Goal: Information Seeking & Learning: Find specific fact

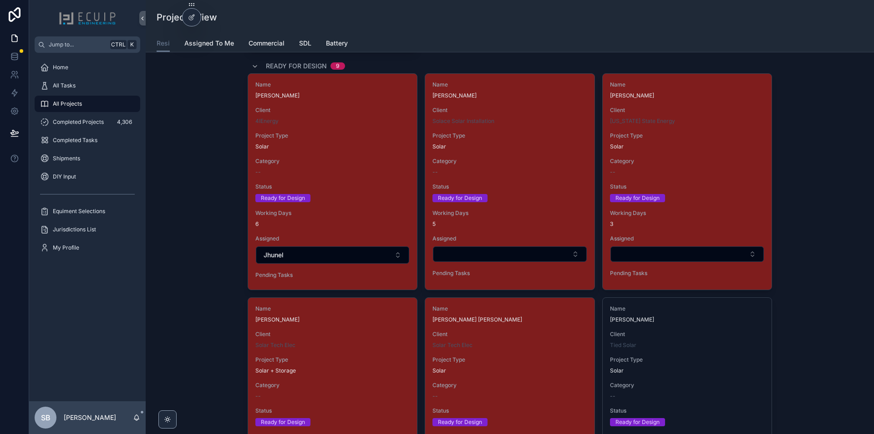
scroll to position [1411, 0]
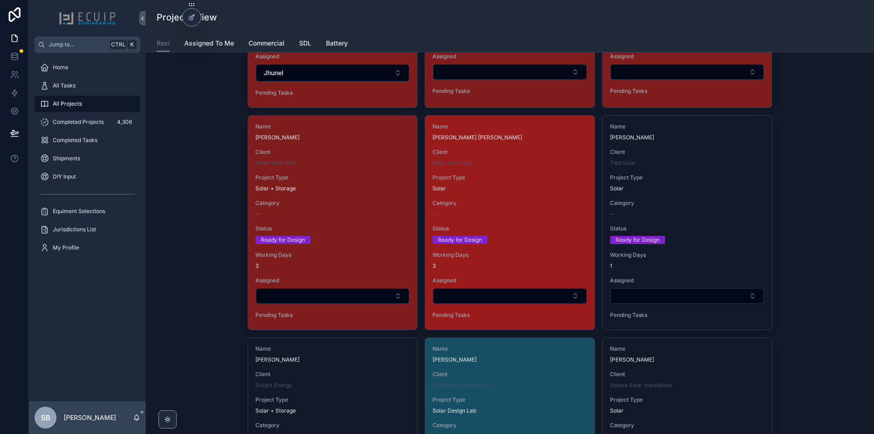
drag, startPoint x: 344, startPoint y: 162, endPoint x: 498, endPoint y: 178, distance: 154.7
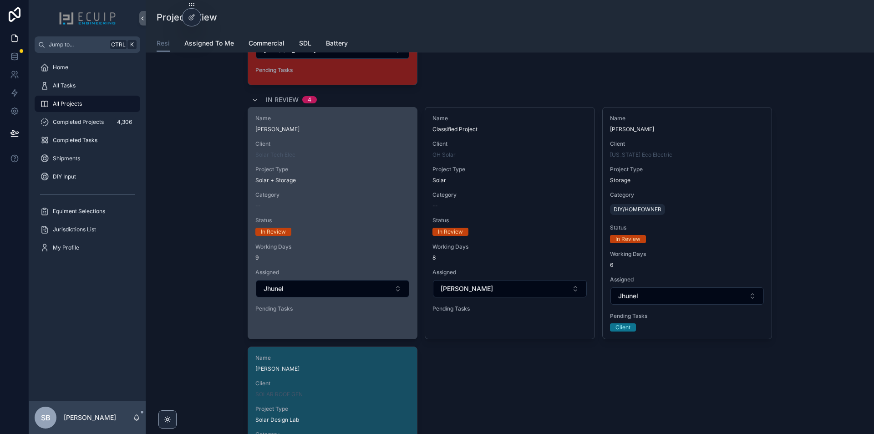
scroll to position [2140, 0]
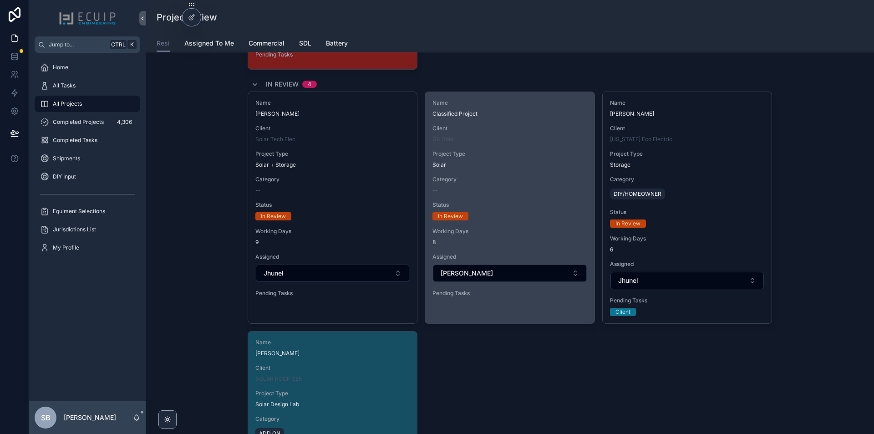
click at [500, 213] on div "In Review" at bounding box center [510, 216] width 154 height 8
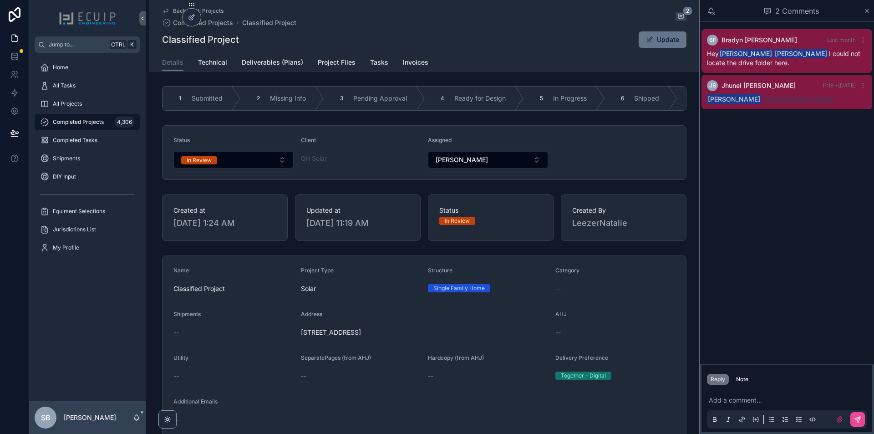
click at [791, 97] on link "https://drive.google.com/drive/u/0/folders/19FUUluyhzNm_aqb2LrJl7L0TaRqdclsu" at bounding box center [799, 99] width 70 height 8
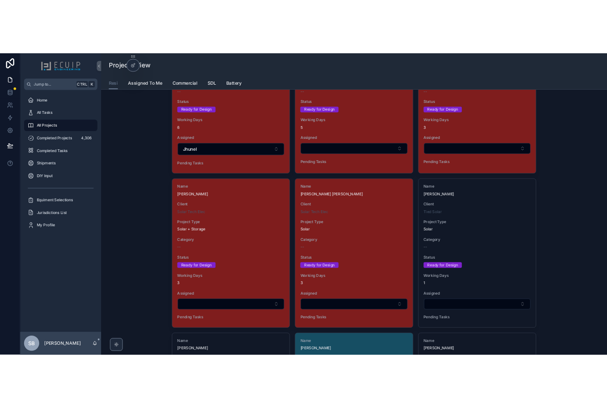
scroll to position [1457, 0]
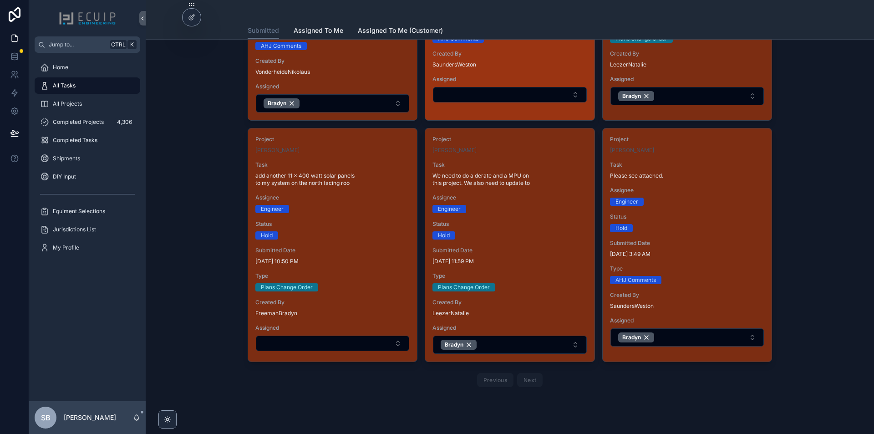
scroll to position [1042, 0]
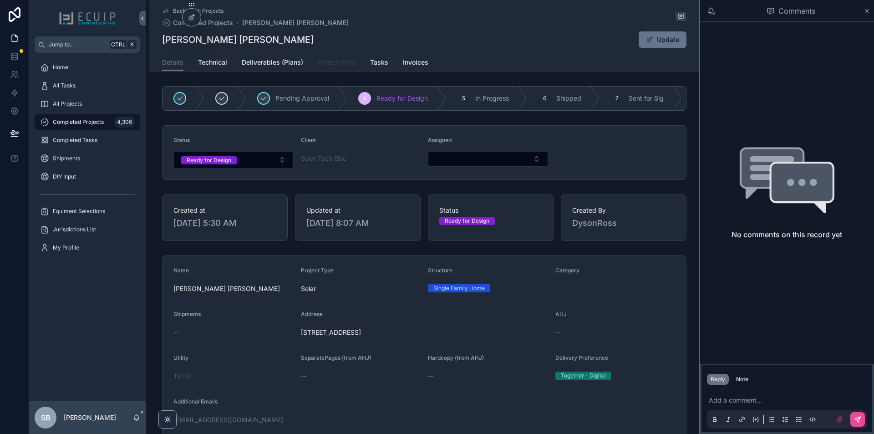
click at [346, 64] on span "Project Files" at bounding box center [337, 62] width 38 height 9
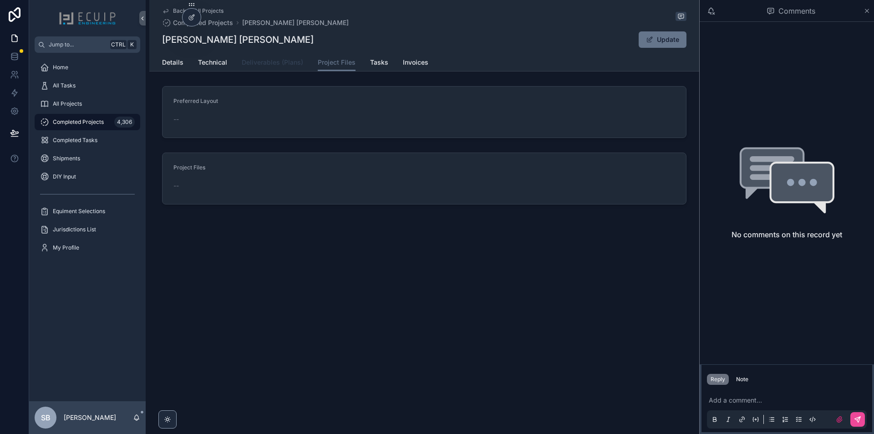
click at [276, 64] on span "Deliverables (Plans)" at bounding box center [272, 62] width 61 height 9
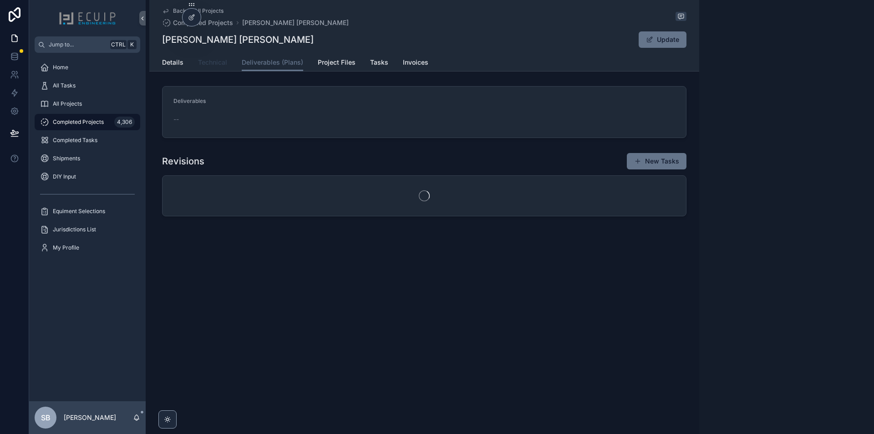
click at [212, 62] on span "Technical" at bounding box center [212, 62] width 29 height 9
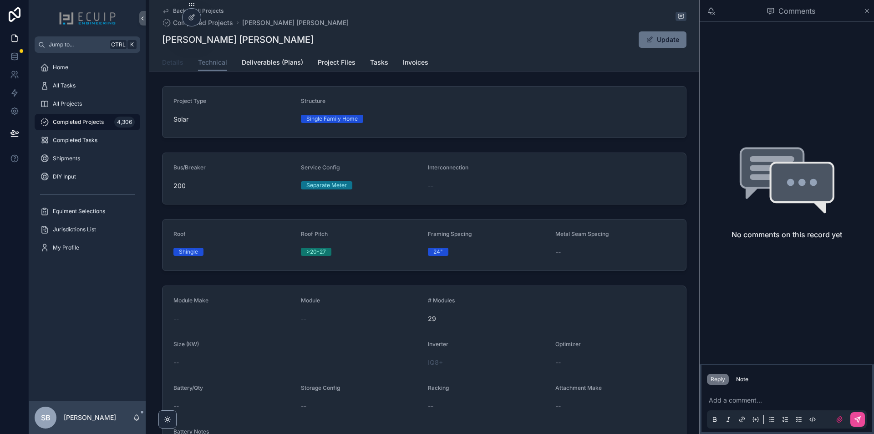
click at [171, 67] on link "Details" at bounding box center [172, 63] width 21 height 18
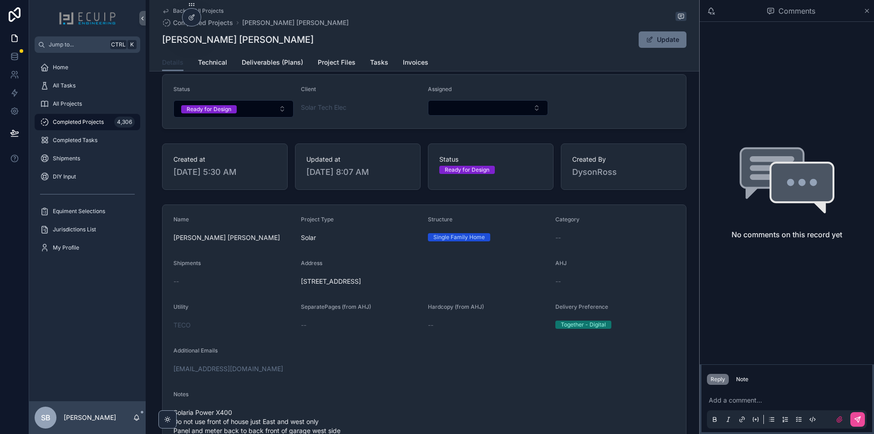
scroll to position [182, 0]
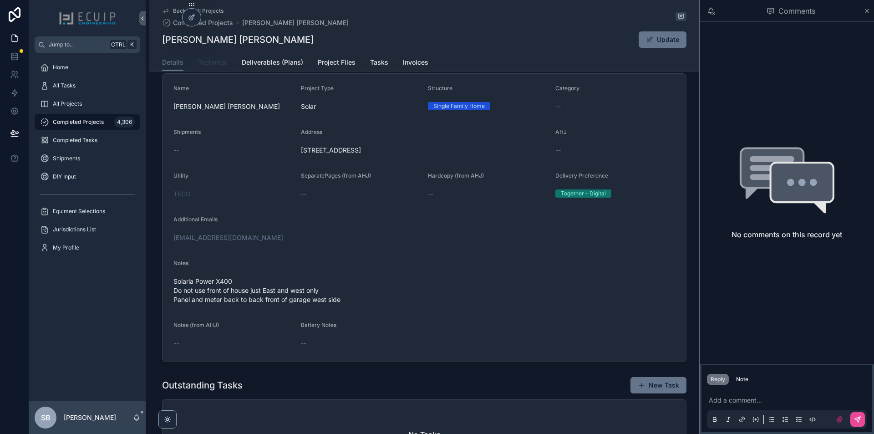
click at [220, 66] on span "Technical" at bounding box center [212, 62] width 29 height 9
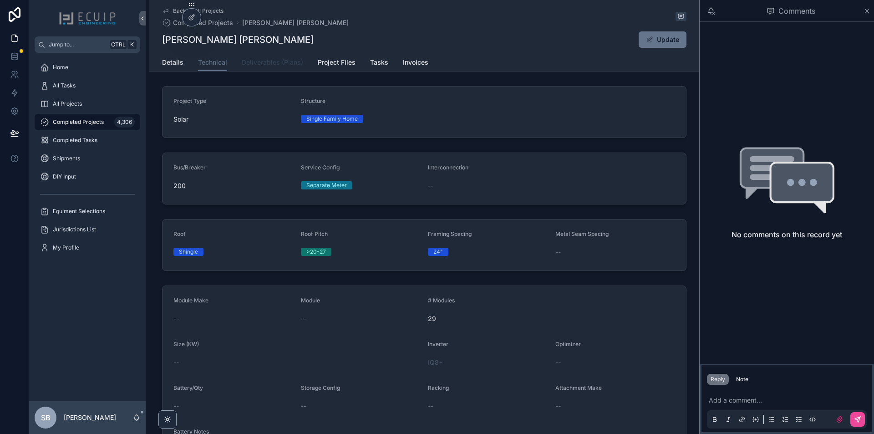
click at [246, 64] on span "Deliverables (Plans)" at bounding box center [272, 62] width 61 height 9
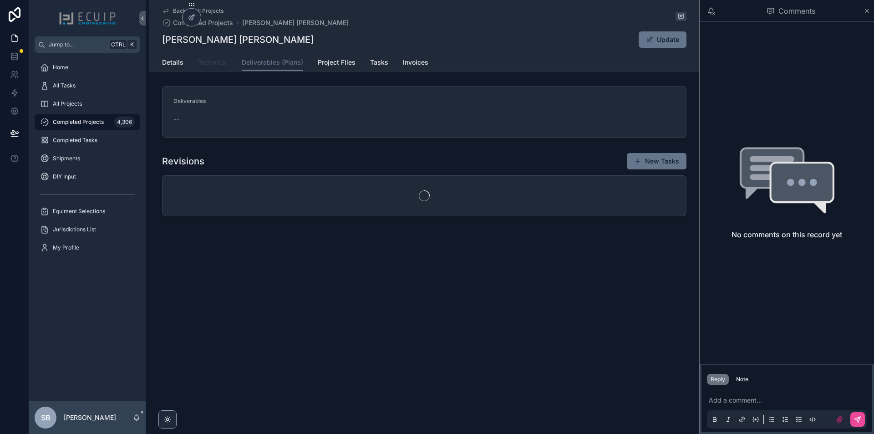
click at [220, 65] on span "Technical" at bounding box center [212, 62] width 29 height 9
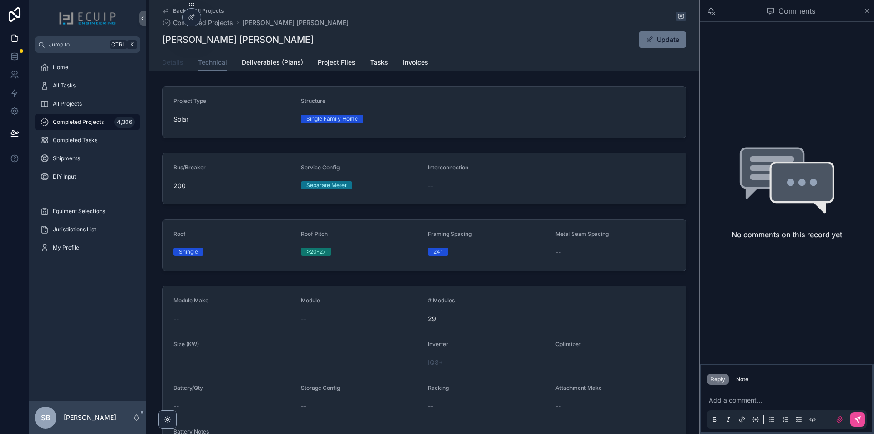
click at [173, 61] on span "Details" at bounding box center [172, 62] width 21 height 9
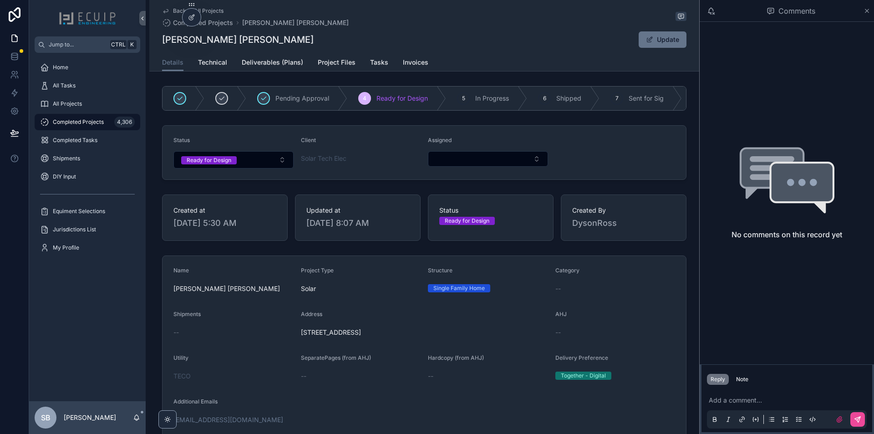
drag, startPoint x: 416, startPoint y: 337, endPoint x: 300, endPoint y: 334, distance: 116.1
click at [301, 334] on span "[STREET_ADDRESS]" at bounding box center [424, 332] width 247 height 9
copy span "[STREET_ADDRESS]"
drag, startPoint x: 184, startPoint y: 297, endPoint x: 160, endPoint y: 298, distance: 24.6
click at [162, 298] on div "Name [PERSON_NAME] [PERSON_NAME] Project Type Solar Structure Single Family Hom…" at bounding box center [424, 399] width 524 height 289
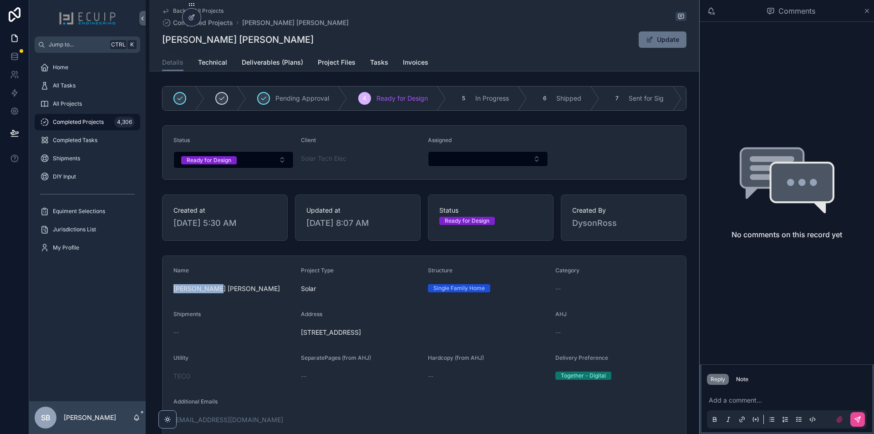
copy span "[PERSON_NAME] [PERSON_NAME]"
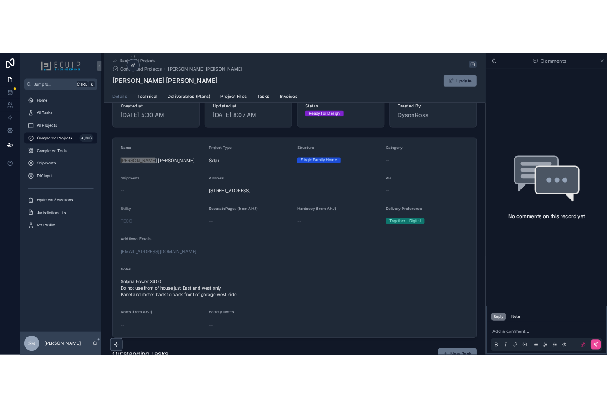
scroll to position [137, 0]
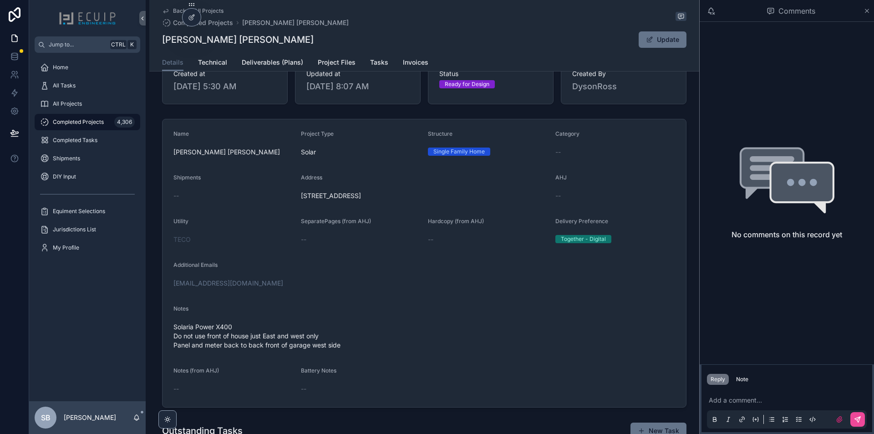
click at [346, 284] on form "Name [PERSON_NAME] [PERSON_NAME] Project Type Solar Structure Single Family Hom…" at bounding box center [425, 263] width 524 height 288
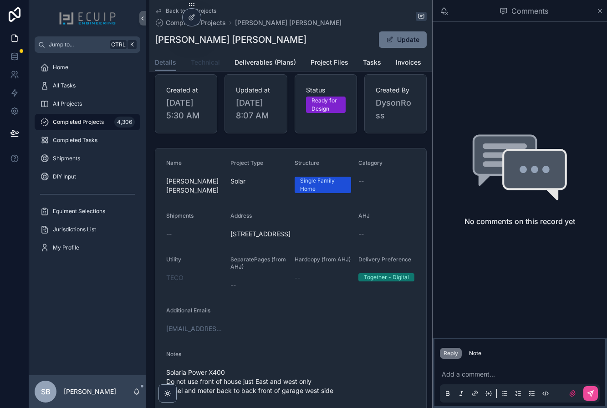
click at [205, 64] on span "Technical" at bounding box center [205, 62] width 29 height 9
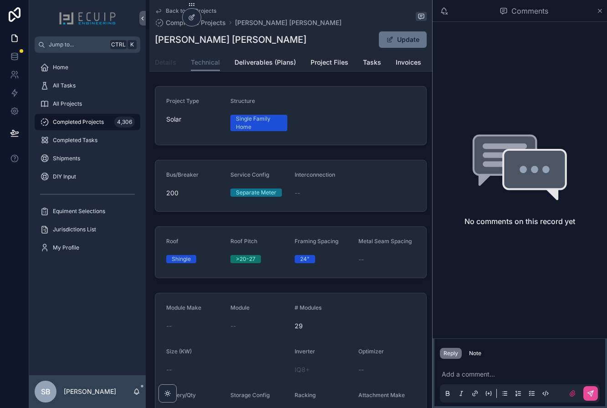
click at [163, 63] on span "Details" at bounding box center [165, 62] width 21 height 9
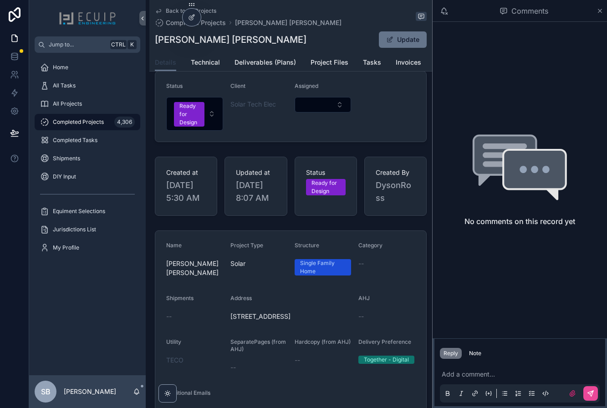
scroll to position [182, 0]
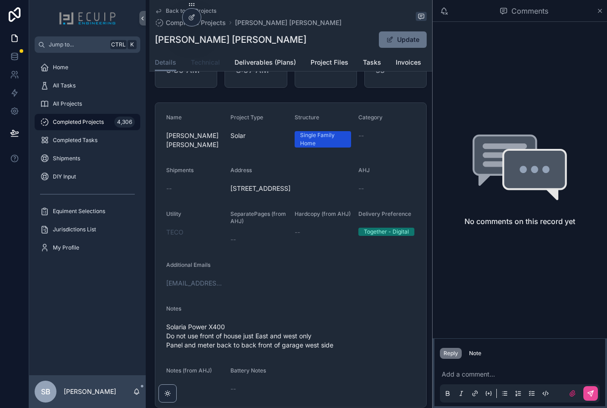
click at [216, 63] on span "Technical" at bounding box center [205, 62] width 29 height 9
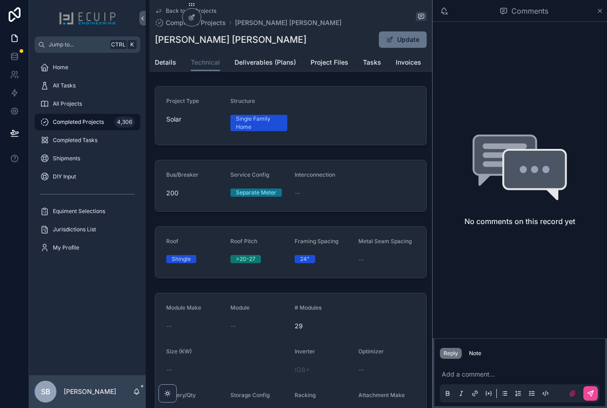
click at [176, 64] on div "Details Technical Deliverables (Plans) Project Files Tasks Invoices" at bounding box center [291, 62] width 272 height 17
click at [166, 65] on span "Details" at bounding box center [165, 62] width 21 height 9
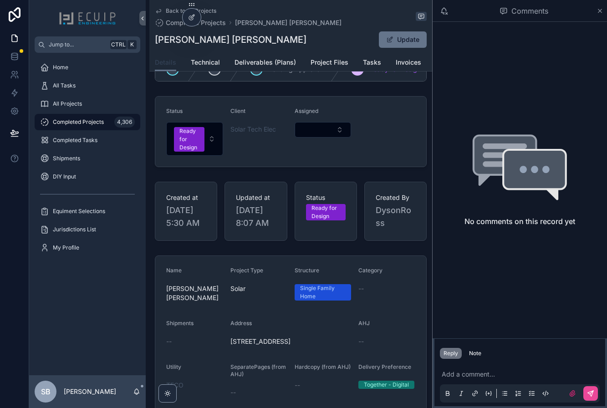
scroll to position [46, 0]
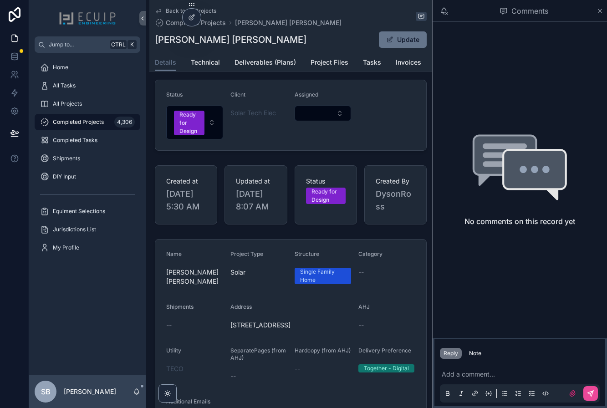
drag, startPoint x: 231, startPoint y: 339, endPoint x: 295, endPoint y: 351, distance: 65.3
click at [295, 330] on span "[STREET_ADDRESS]" at bounding box center [290, 325] width 121 height 9
drag, startPoint x: 306, startPoint y: 353, endPoint x: 225, endPoint y: 335, distance: 83.1
click at [225, 335] on form "Name [PERSON_NAME] [PERSON_NAME] Project Type Solar Structure Single Family Hom…" at bounding box center [290, 391] width 271 height 304
copy span "[STREET_ADDRESS]"
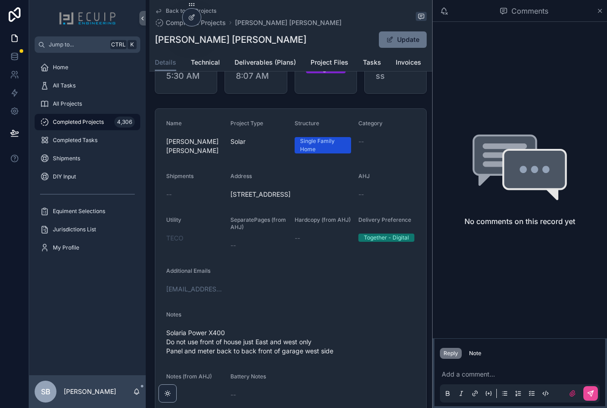
scroll to position [228, 0]
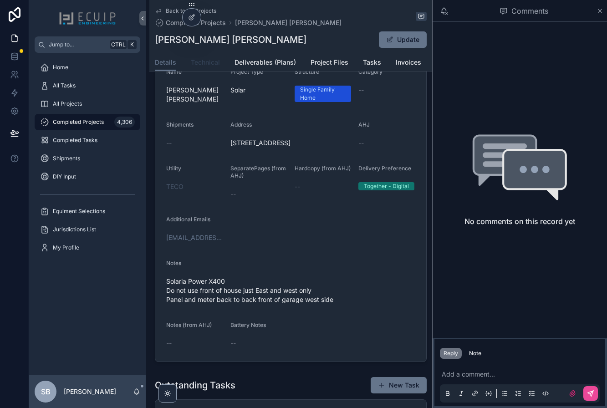
click at [215, 63] on span "Technical" at bounding box center [205, 62] width 29 height 9
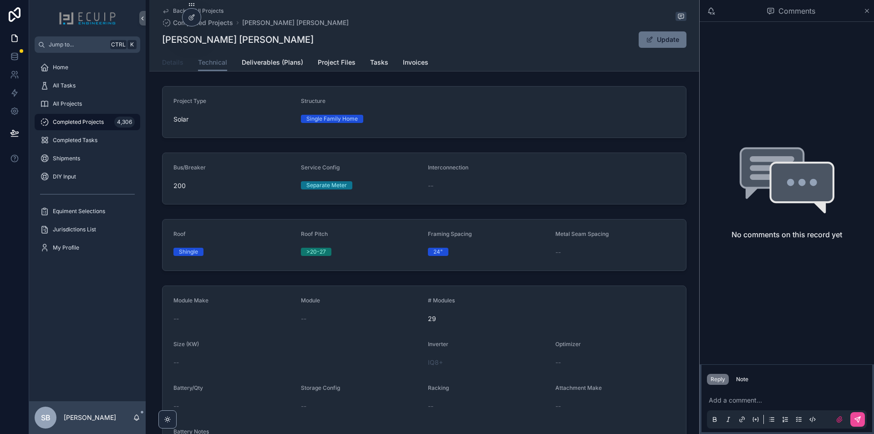
click at [177, 70] on link "Details" at bounding box center [172, 63] width 21 height 18
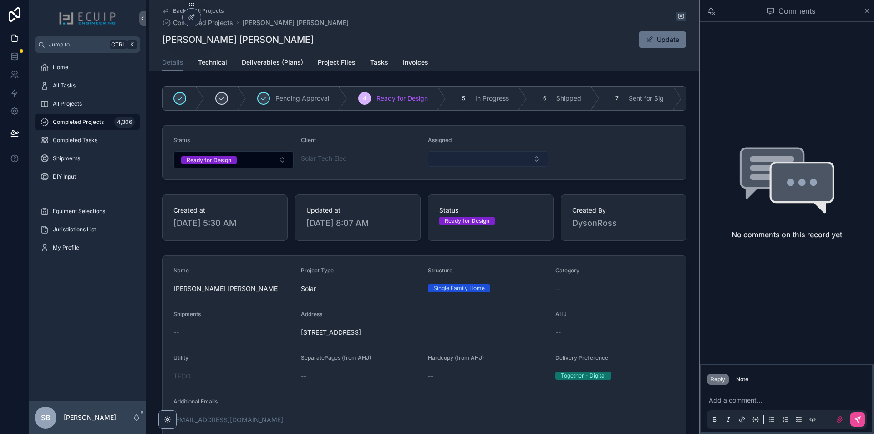
click at [486, 163] on button "Select Button" at bounding box center [488, 158] width 120 height 15
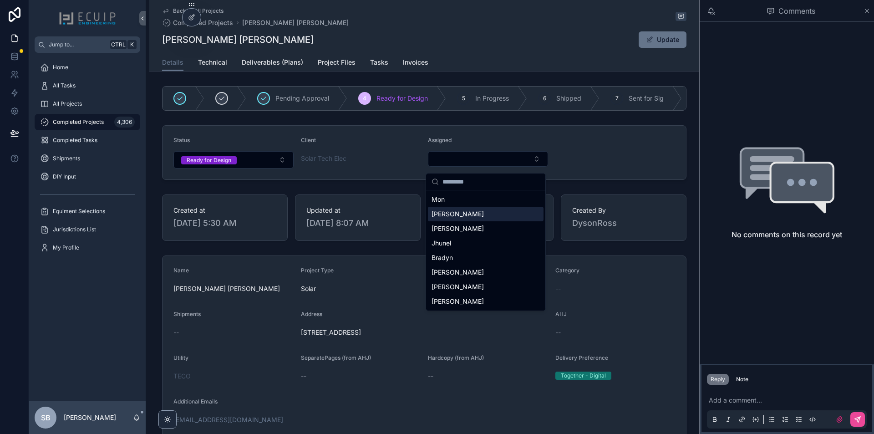
click at [472, 213] on div "[PERSON_NAME]" at bounding box center [486, 214] width 116 height 15
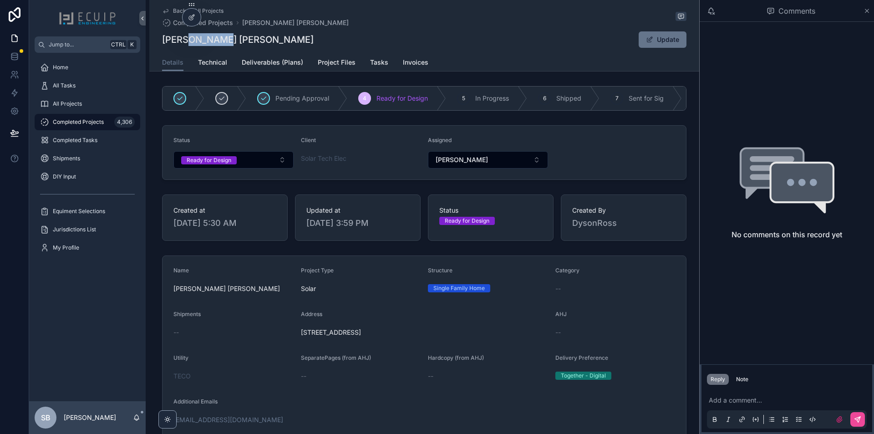
drag, startPoint x: 219, startPoint y: 41, endPoint x: 187, endPoint y: 42, distance: 31.9
click at [187, 42] on div "[PERSON_NAME] [PERSON_NAME] Update" at bounding box center [424, 39] width 524 height 17
copy h1 "[PERSON_NAME]"
click at [229, 37] on div "[PERSON_NAME] [PERSON_NAME] Update" at bounding box center [424, 39] width 524 height 17
drag, startPoint x: 233, startPoint y: 43, endPoint x: 158, endPoint y: 35, distance: 75.1
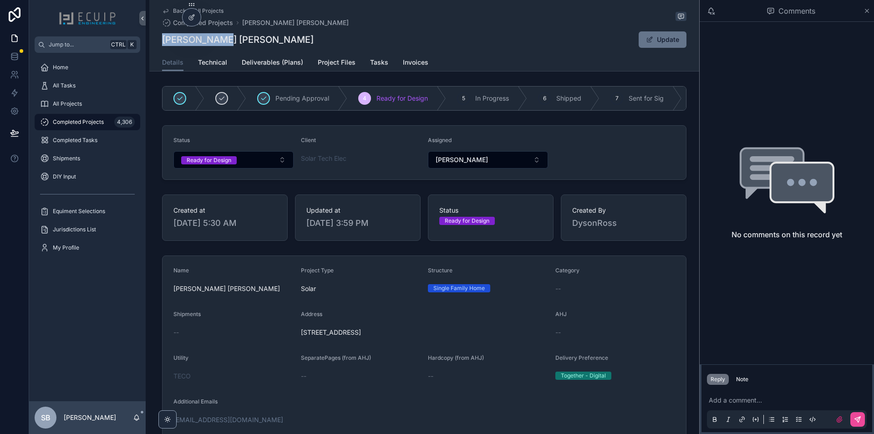
click at [158, 35] on div "Back to All Projects Completed Projects [PERSON_NAME] [PERSON_NAME] [PERSON_NAM…" at bounding box center [424, 35] width 550 height 71
copy h1 "[PERSON_NAME] [PERSON_NAME]"
click at [231, 46] on div "[PERSON_NAME] [PERSON_NAME] Update" at bounding box center [424, 39] width 524 height 17
drag, startPoint x: 185, startPoint y: 40, endPoint x: 161, endPoint y: 42, distance: 23.8
click at [162, 42] on div "[PERSON_NAME] [PERSON_NAME] Update" at bounding box center [424, 39] width 524 height 17
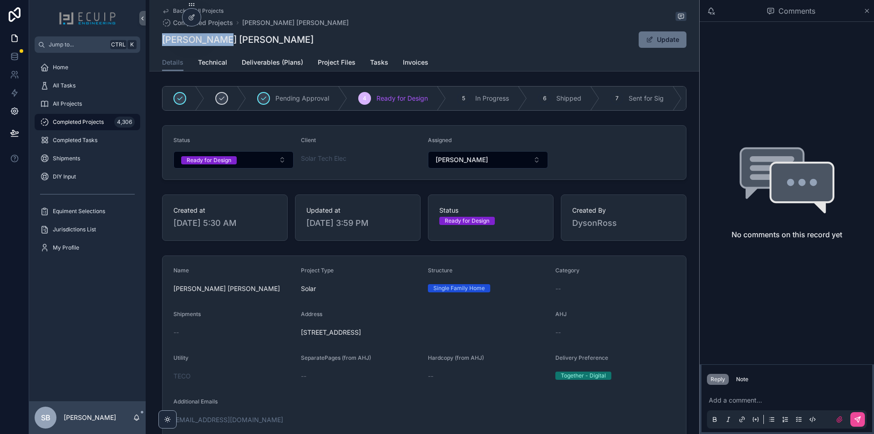
copy h1 "[PERSON_NAME] [PERSON_NAME]"
click at [220, 37] on div "[PERSON_NAME] [PERSON_NAME] Update" at bounding box center [424, 39] width 524 height 17
click at [233, 44] on div "[PERSON_NAME] [PERSON_NAME] Update" at bounding box center [424, 39] width 524 height 17
copy h1 "[PERSON_NAME] [PERSON_NAME]"
